Goal: Task Accomplishment & Management: Use online tool/utility

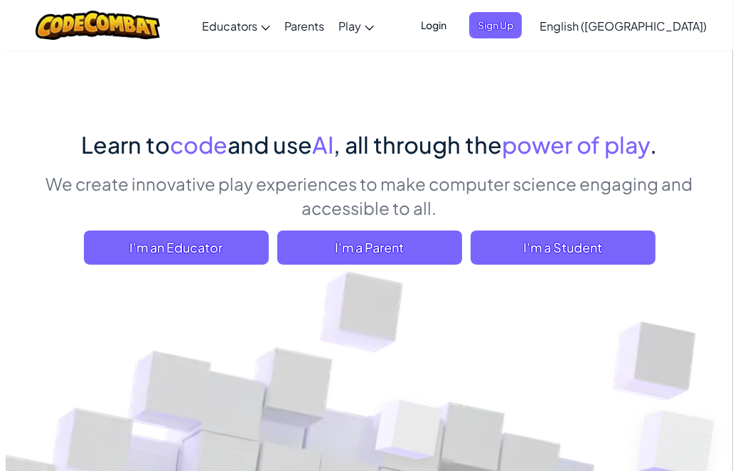
scroll to position [100, 0]
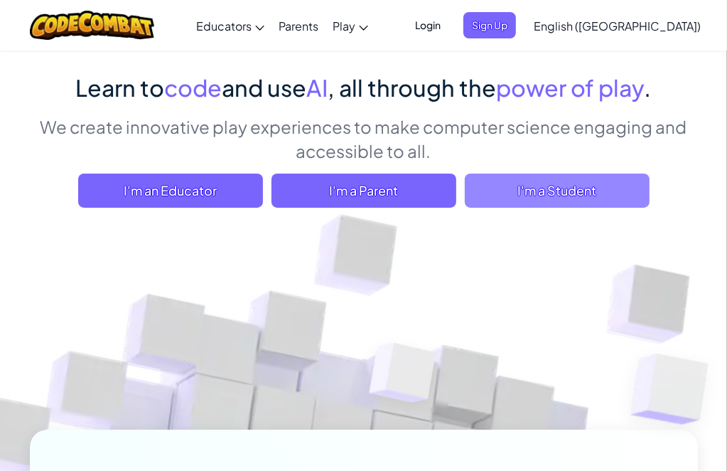
click at [529, 193] on span "I'm a Student" at bounding box center [557, 190] width 185 height 34
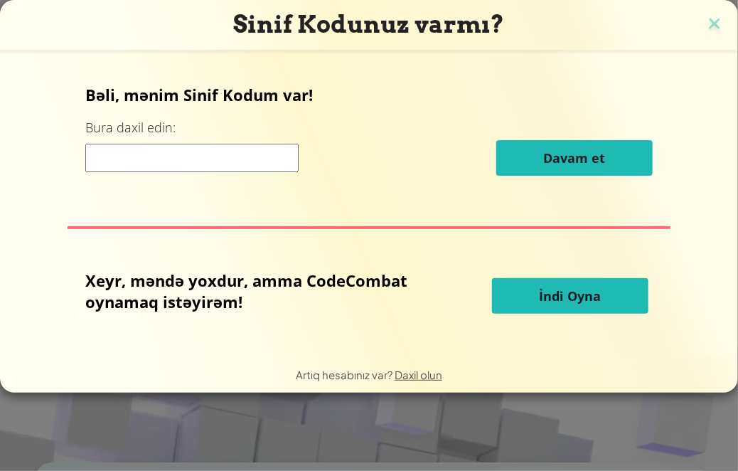
click at [537, 294] on button "İndi Oyna" at bounding box center [570, 296] width 156 height 36
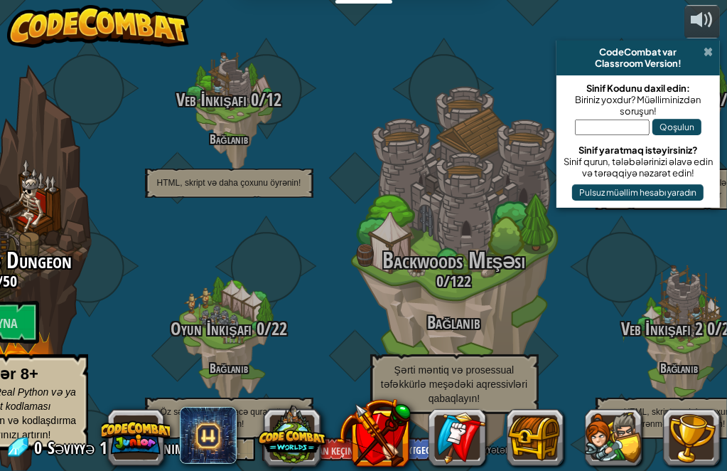
click at [712, 50] on span at bounding box center [708, 51] width 9 height 11
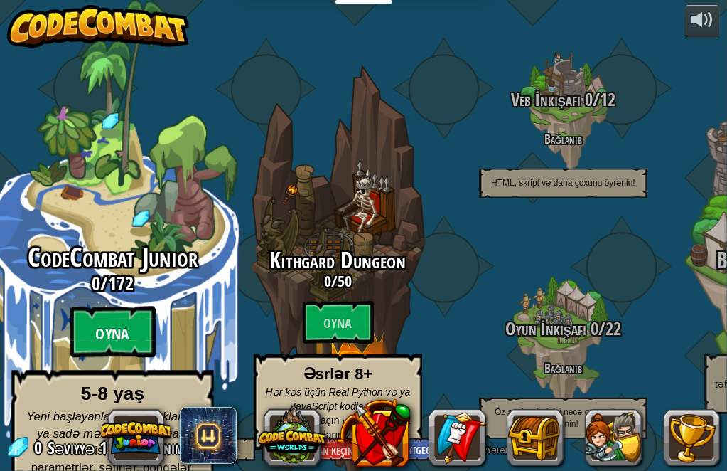
click at [110, 323] on font "Oyna" at bounding box center [113, 333] width 34 height 21
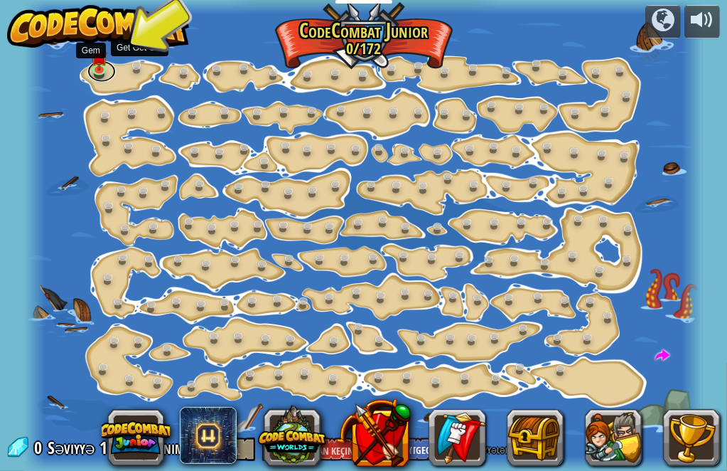
drag, startPoint x: 100, startPoint y: 79, endPoint x: 134, endPoint y: 70, distance: 35.2
drag, startPoint x: 134, startPoint y: 70, endPoint x: 124, endPoint y: 68, distance: 10.2
click at [124, 68] on div at bounding box center [363, 235] width 678 height 471
click at [138, 65] on link at bounding box center [140, 69] width 28 height 28
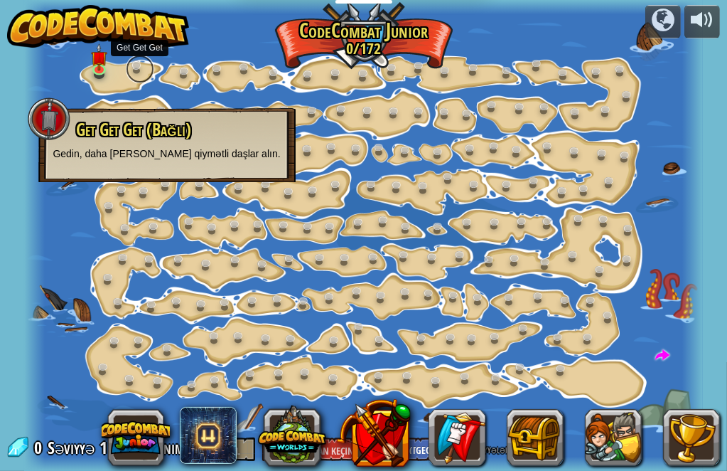
click at [134, 65] on link at bounding box center [140, 69] width 28 height 28
click at [95, 58] on img at bounding box center [100, 50] width 16 height 36
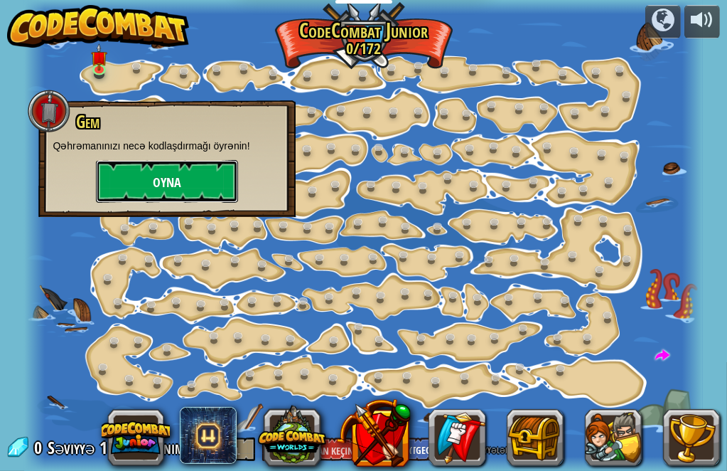
click at [128, 176] on button "Oyna" at bounding box center [167, 181] width 142 height 43
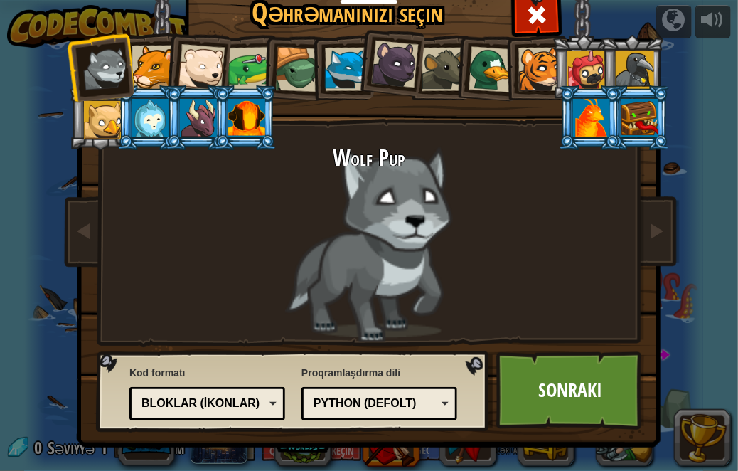
click at [240, 402] on font "Bloklar (İkonlar)" at bounding box center [200, 403] width 118 height 12
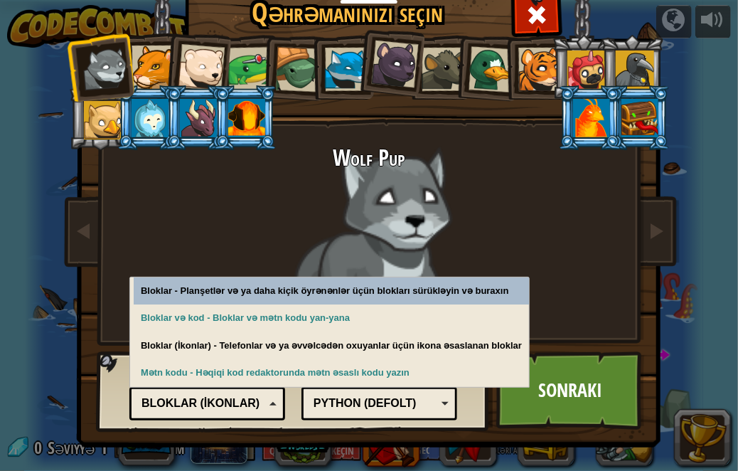
click at [240, 402] on font "Bloklar (İkonlar)" at bounding box center [200, 403] width 118 height 12
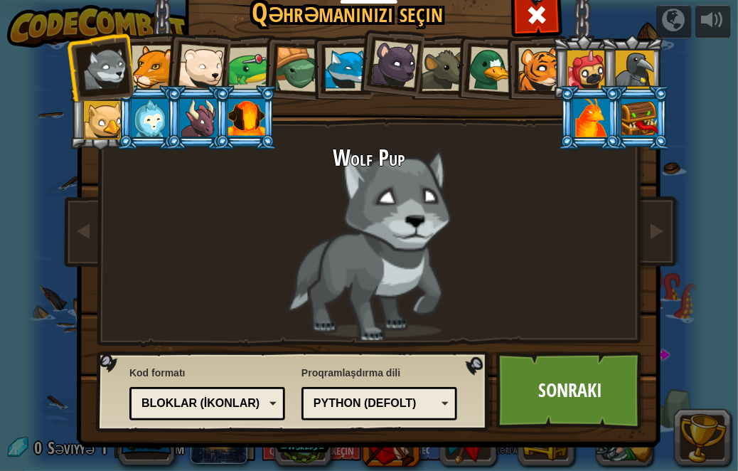
click at [375, 405] on font "Python (Defolt)" at bounding box center [365, 403] width 103 height 12
click at [485, 376] on div "Kod formatı Mətn kodu Bloklar və kod Bloklar Bloklar (İkonlar) Bloklar (İkonlar…" at bounding box center [293, 391] width 385 height 73
click at [434, 403] on div "Python (Defolt)" at bounding box center [375, 403] width 123 height 16
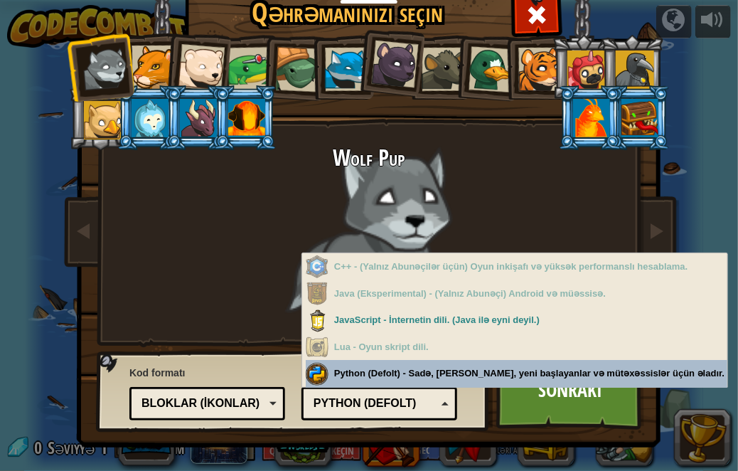
click at [470, 375] on div "Kod formatı Mətn kodu Bloklar və kod Bloklar Bloklar (İkonlar) Bloklar (İkonlar…" at bounding box center [293, 391] width 385 height 73
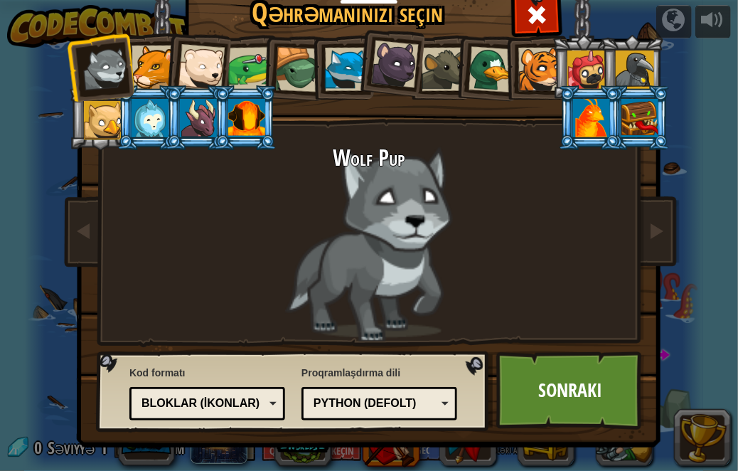
click at [123, 80] on div at bounding box center [105, 69] width 47 height 47
drag, startPoint x: 123, startPoint y: 80, endPoint x: 395, endPoint y: 218, distance: 305.2
click at [395, 218] on div "Wolf Pup Puma Qütb ayısı balası Qurbağa Tısbağa Mavi [PERSON_NAME] balası Qəhvə…" at bounding box center [368, 183] width 533 height 310
drag, startPoint x: 105, startPoint y: 58, endPoint x: 427, endPoint y: 208, distance: 355.3
click at [427, 208] on div "Wolf Pup Puma Qütb ayısı balası Qurbağa Tısbağa Mavi [PERSON_NAME] balası Qəhvə…" at bounding box center [368, 183] width 533 height 310
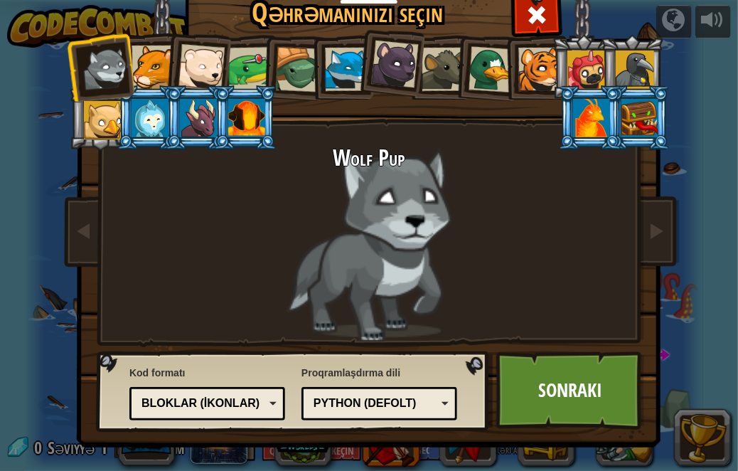
drag, startPoint x: 89, startPoint y: 106, endPoint x: 152, endPoint y: 137, distance: 70.6
click at [152, 35] on ol at bounding box center [369, 35] width 587 height 0
click at [127, 68] on li at bounding box center [100, 67] width 70 height 70
click at [143, 70] on div at bounding box center [153, 67] width 43 height 43
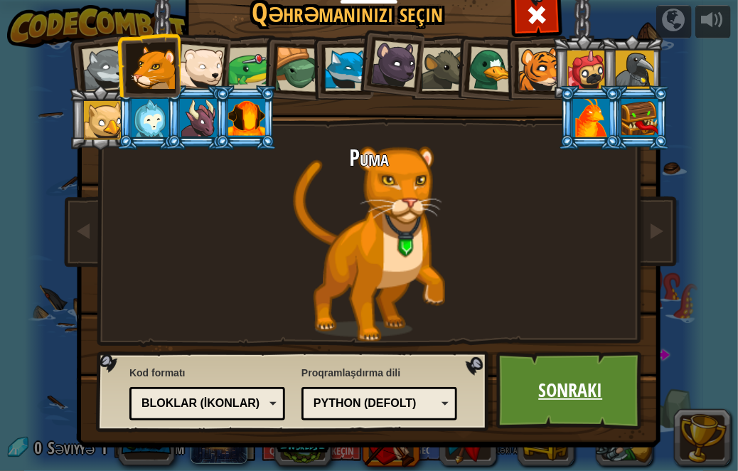
click at [511, 405] on link "Sonrakı" at bounding box center [570, 390] width 149 height 78
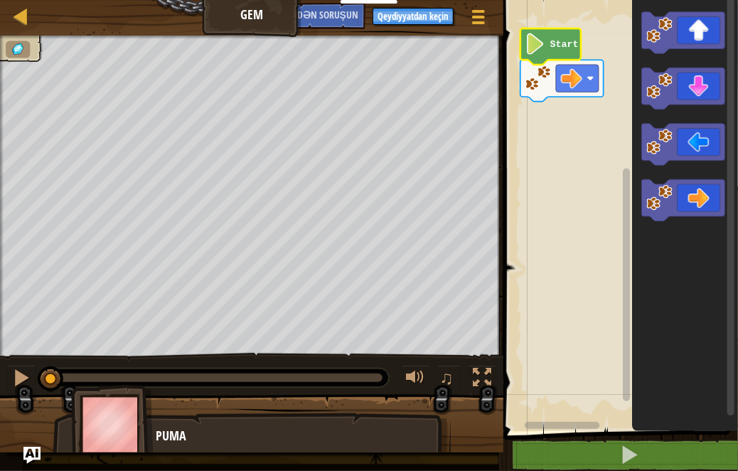
click at [543, 36] on image "Bloklu İş sahəsi" at bounding box center [535, 43] width 20 height 21
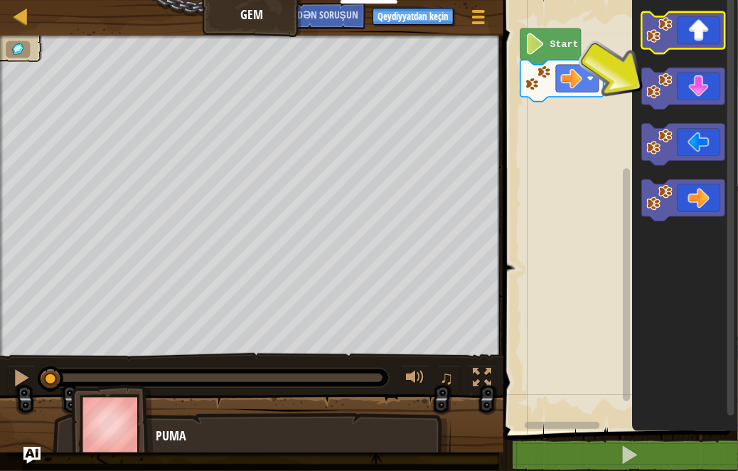
click at [711, 43] on icon "Bloklu İş sahəsi" at bounding box center [683, 32] width 83 height 41
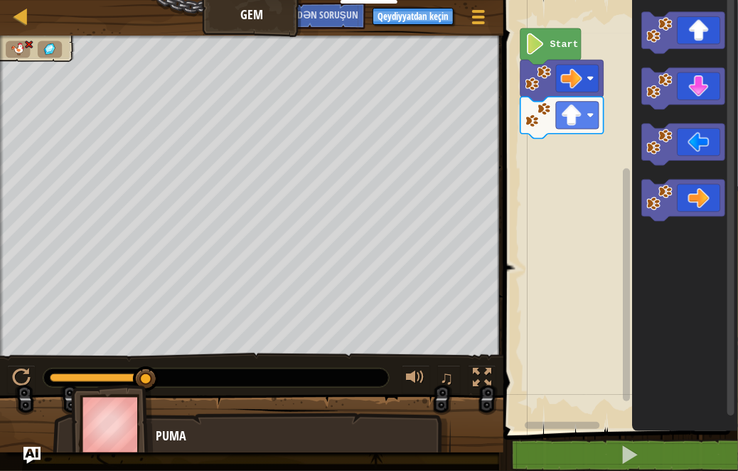
click at [552, 41] on text "Start" at bounding box center [564, 44] width 28 height 11
click at [572, 108] on image "Bloklu İş sahəsi" at bounding box center [571, 115] width 21 height 21
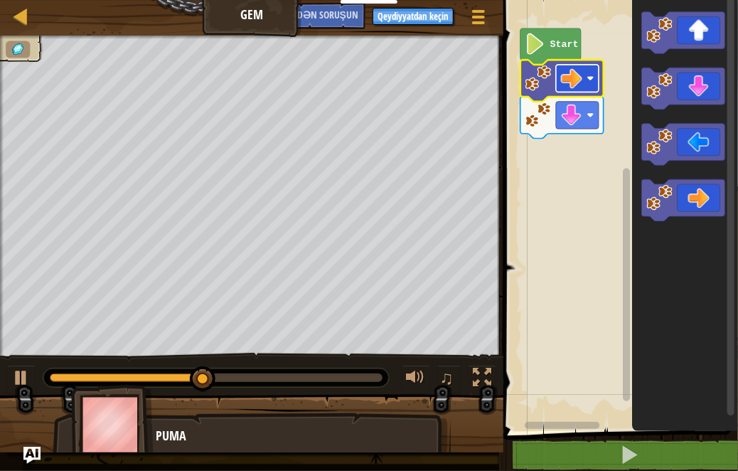
click at [589, 82] on rect "Bloklu İş sahəsi" at bounding box center [577, 78] width 43 height 27
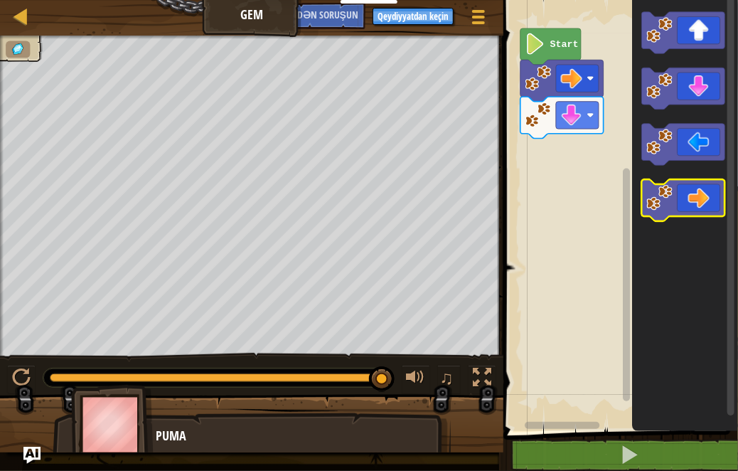
click at [691, 195] on icon "Bloklu İş sahəsi" at bounding box center [683, 199] width 83 height 41
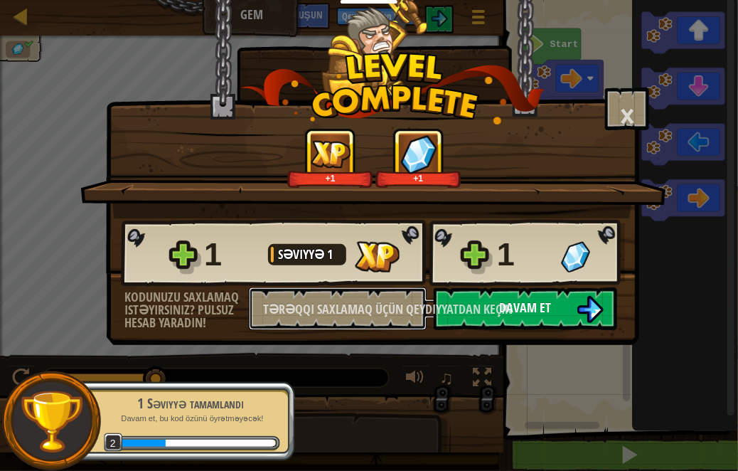
click at [489, 303] on div "1 Səviyyə 1 1 Kodunuzu saxlamaq istəyirsiniz? Pulsuz hesab yaradın! Tərəqqi Sax…" at bounding box center [373, 274] width 532 height 112
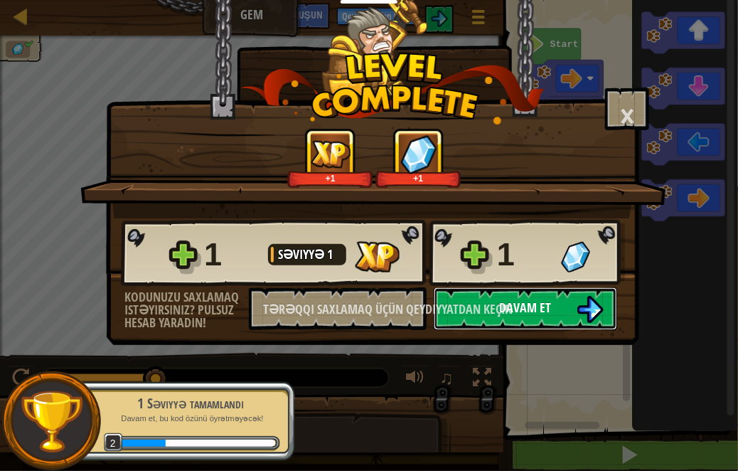
click at [552, 308] on button "Davam et" at bounding box center [525, 308] width 183 height 43
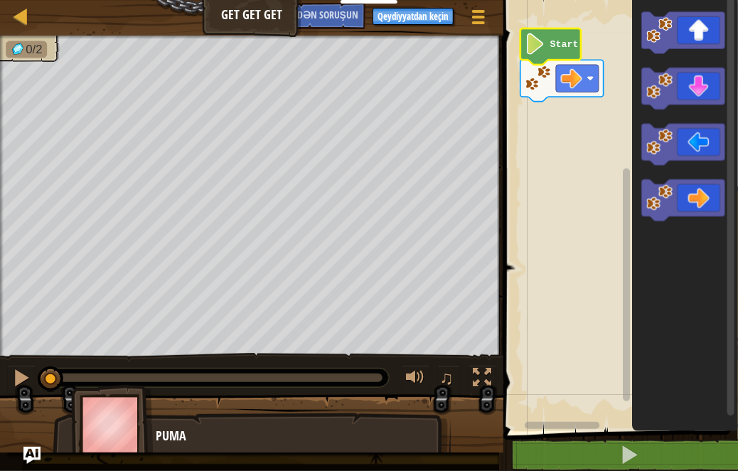
click at [543, 43] on image "Bloklu İş sahəsi" at bounding box center [535, 43] width 20 height 21
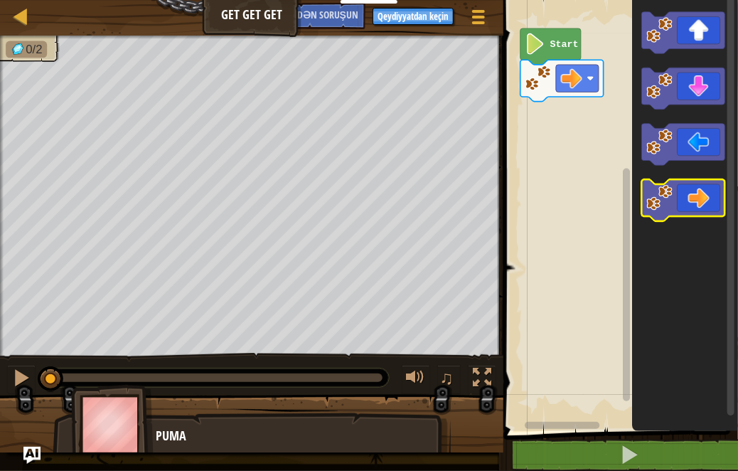
click at [708, 194] on icon "Bloklu İş sahəsi" at bounding box center [683, 199] width 83 height 41
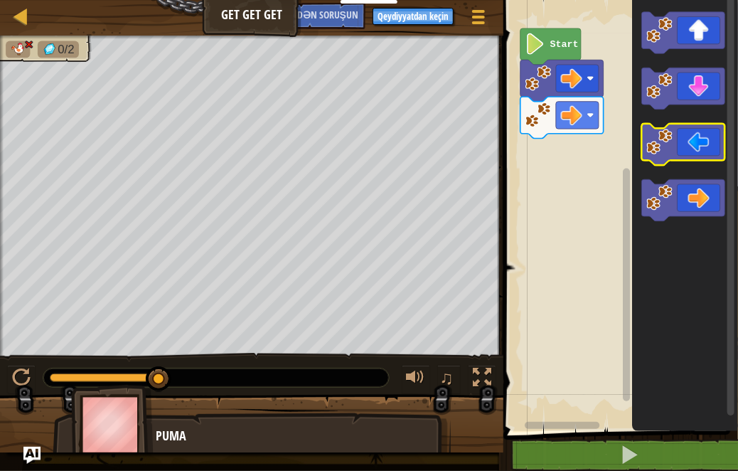
click at [703, 149] on icon "Bloklu İş sahəsi" at bounding box center [683, 144] width 83 height 41
click at [670, 141] on image "Bloklu İş sahəsi" at bounding box center [660, 142] width 26 height 26
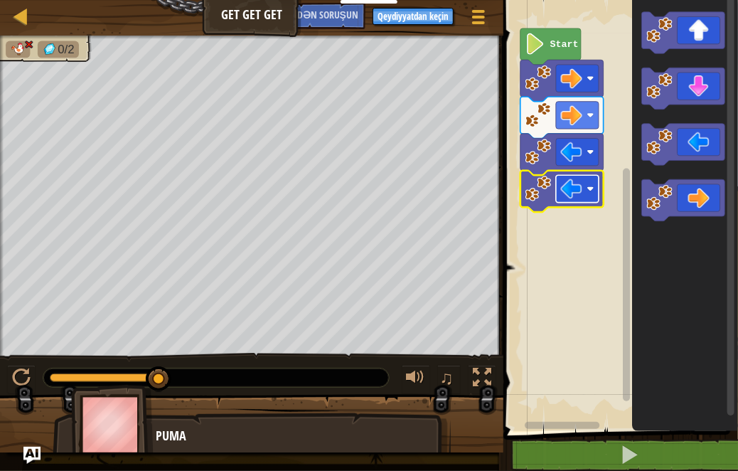
click at [591, 193] on rect "Bloklu İş sahəsi" at bounding box center [577, 188] width 43 height 27
click at [594, 187] on rect "Bloklu İş sahəsi" at bounding box center [577, 188] width 43 height 27
click at [594, 191] on image "Bloklu İş sahəsi" at bounding box center [590, 189] width 7 height 7
